Goal: Information Seeking & Learning: Learn about a topic

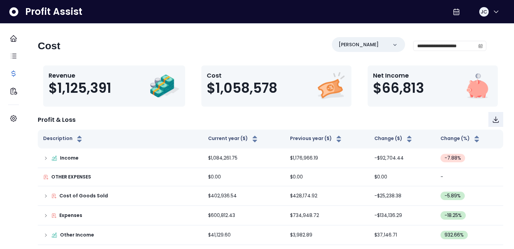
click at [207, 57] on div "**********" at bounding box center [262, 48] width 448 height 23
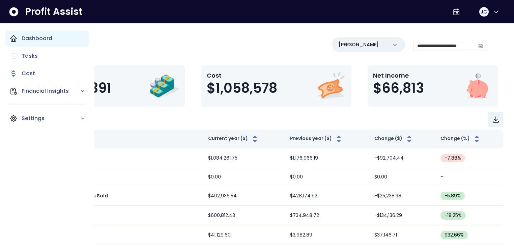
click at [16, 37] on icon "Main navigation" at bounding box center [13, 38] width 8 height 8
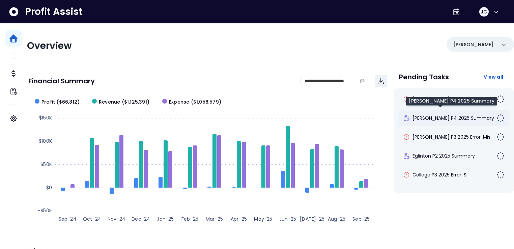
click at [452, 118] on span "[PERSON_NAME] P4 2025 Summary" at bounding box center [453, 118] width 82 height 7
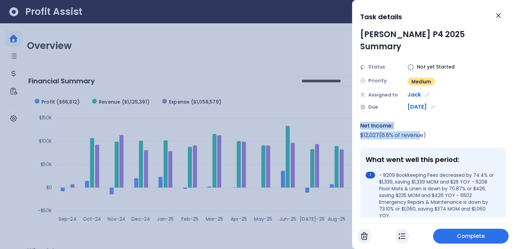
drag, startPoint x: 360, startPoint y: 114, endPoint x: 422, endPoint y: 125, distance: 63.0
click at [422, 125] on div "Net Income: $ 12,027 ( 6.6 % of revenue)" at bounding box center [433, 131] width 146 height 18
click at [449, 122] on div "Net Income:" at bounding box center [433, 126] width 146 height 8
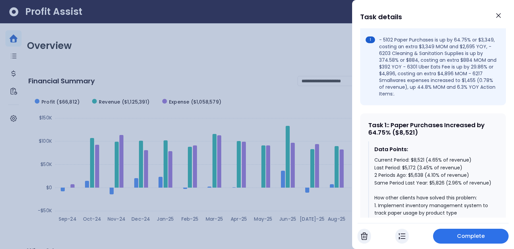
scroll to position [231, 0]
drag, startPoint x: 374, startPoint y: 148, endPoint x: 408, endPoint y: 149, distance: 33.7
click at [408, 156] on div "Current Period: $8,521 (4.65% of revenue) Last Period: $5,172 (3.45% of revenue…" at bounding box center [433, 235] width 118 height 158
drag, startPoint x: 375, startPoint y: 156, endPoint x: 399, endPoint y: 156, distance: 24.3
click at [399, 156] on div "Current Period: $8,521 (4.65% of revenue) Last Period: $5,172 (3.45% of revenue…" at bounding box center [433, 235] width 118 height 158
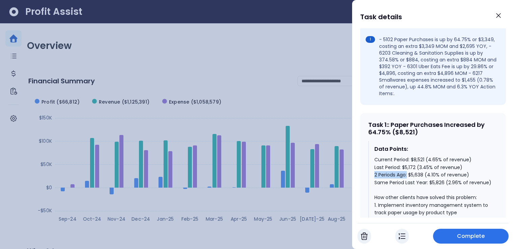
drag, startPoint x: 374, startPoint y: 163, endPoint x: 407, endPoint y: 163, distance: 32.7
click at [407, 163] on div "Current Period: $8,521 (4.65% of revenue) Last Period: $5,172 (3.45% of revenue…" at bounding box center [433, 235] width 118 height 158
drag, startPoint x: 372, startPoint y: 170, endPoint x: 425, endPoint y: 169, distance: 53.6
click at [425, 169] on div "Data Points: Current Period: $8,521 (4.65% of revenue) Last Period: $5,172 (3.4…" at bounding box center [432, 229] width 129 height 177
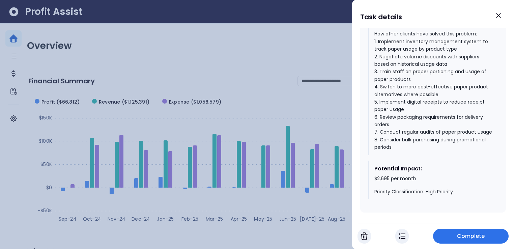
scroll to position [400, 0]
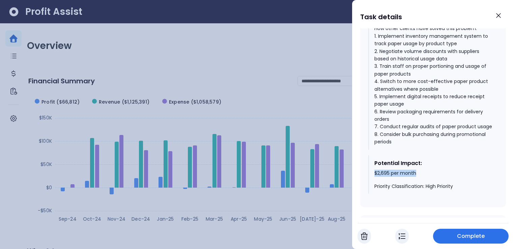
drag, startPoint x: 373, startPoint y: 176, endPoint x: 414, endPoint y: 176, distance: 41.5
click at [414, 176] on div "Potential Impact: $2,695 per month Priority Classification: High Priority" at bounding box center [432, 174] width 129 height 39
